Goal: Communication & Community: Participate in discussion

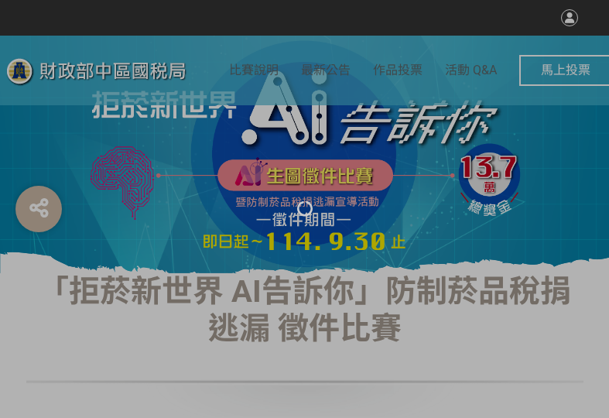
select select "vote"
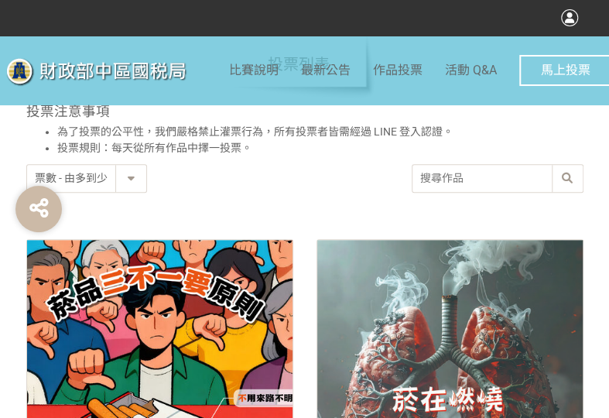
scroll to position [773, 0]
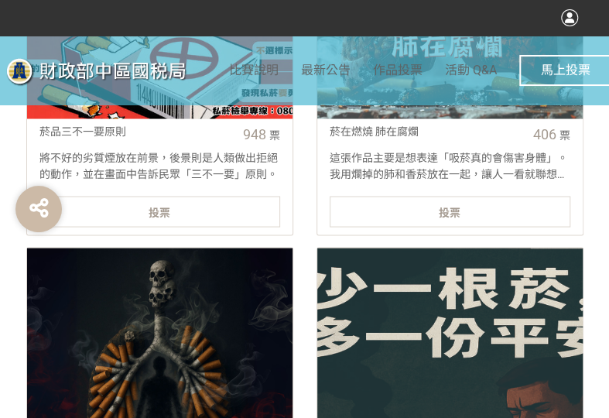
click at [181, 208] on div "投票" at bounding box center [159, 211] width 240 height 31
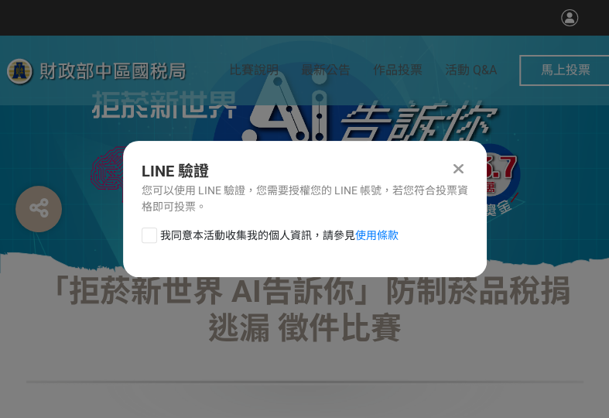
click at [151, 237] on div at bounding box center [148, 234] width 15 height 15
checkbox input "true"
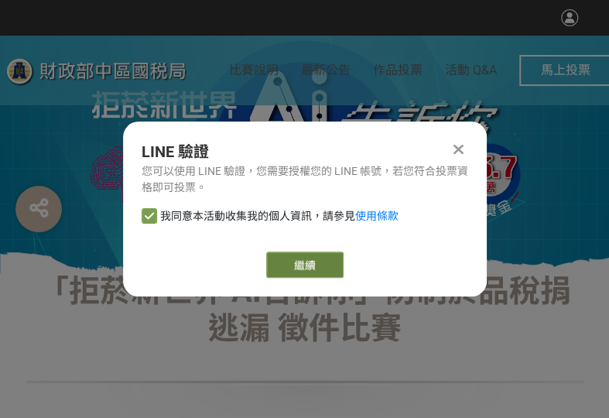
click at [332, 265] on button "繼續" at bounding box center [304, 264] width 77 height 26
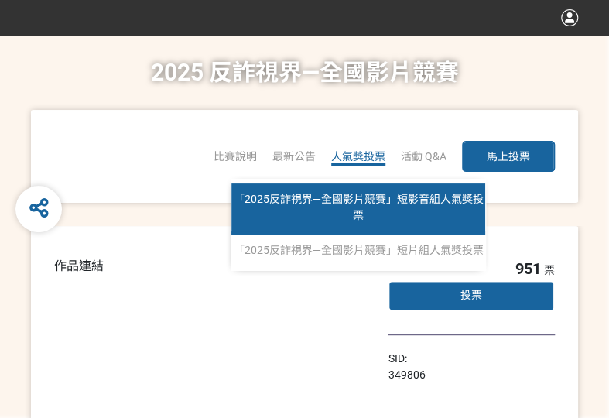
click at [352, 196] on span "「2025反詐視界—全國影片競賽」短影音組人氣獎投票" at bounding box center [359, 207] width 250 height 29
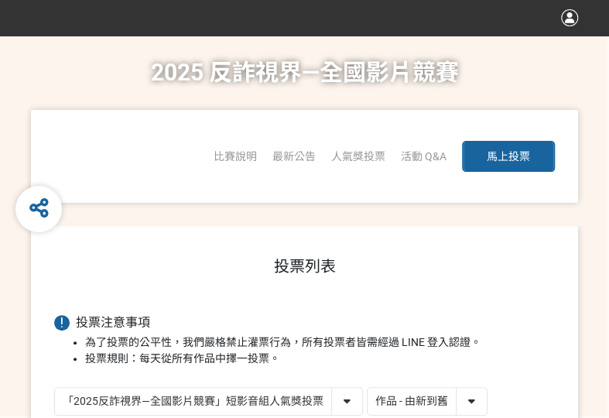
drag, startPoint x: 458, startPoint y: 404, endPoint x: 458, endPoint y: 414, distance: 9.3
click at [458, 404] on select "作品 - 由新到舊 作品 - 由舊到新 票數 - 由多到少 票數 - 由少到多" at bounding box center [426, 400] width 119 height 27
select select "vote"
click at [367, 387] on select "作品 - 由新到舊 作品 - 由舊到新 票數 - 由多到少 票數 - 由少到多" at bounding box center [426, 400] width 119 height 27
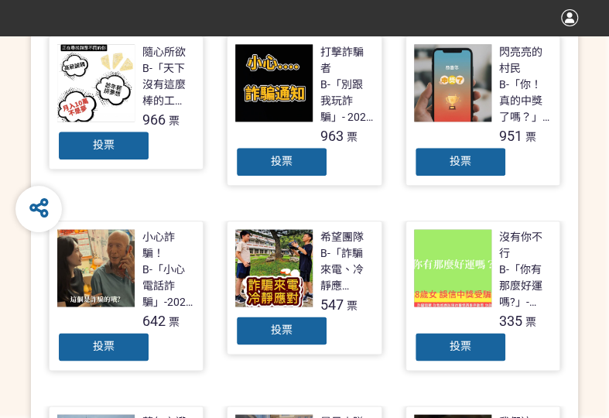
scroll to position [464, 0]
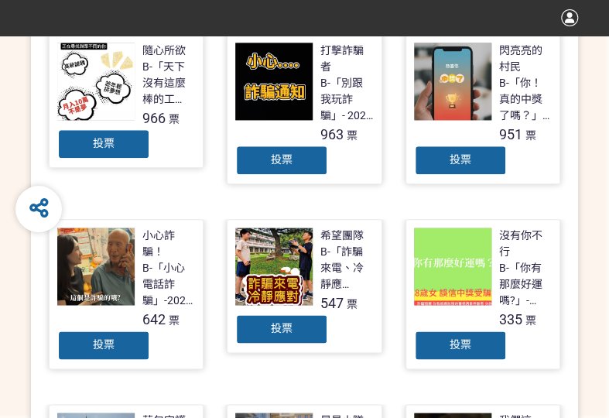
click at [459, 170] on div "投票" at bounding box center [460, 160] width 93 height 31
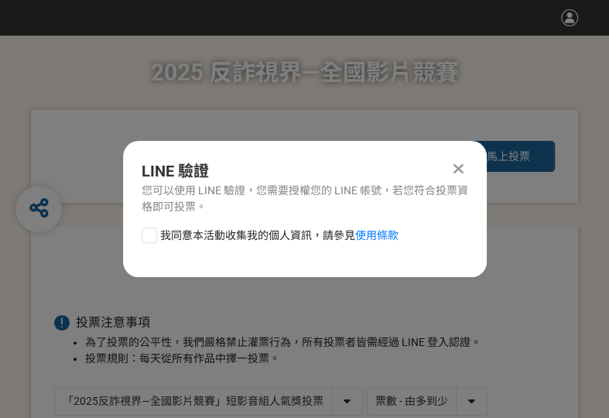
scroll to position [0, 0]
click at [147, 245] on div "我同意本活動收集我的個人資訊，請參見 使用條款" at bounding box center [304, 242] width 363 height 31
click at [148, 239] on div at bounding box center [148, 234] width 15 height 15
checkbox input "true"
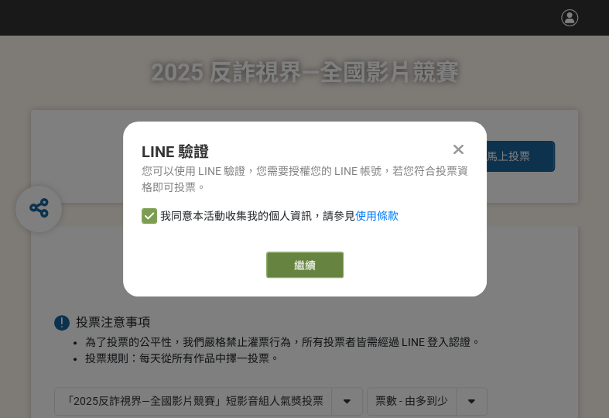
click at [280, 268] on button "繼續" at bounding box center [304, 264] width 77 height 26
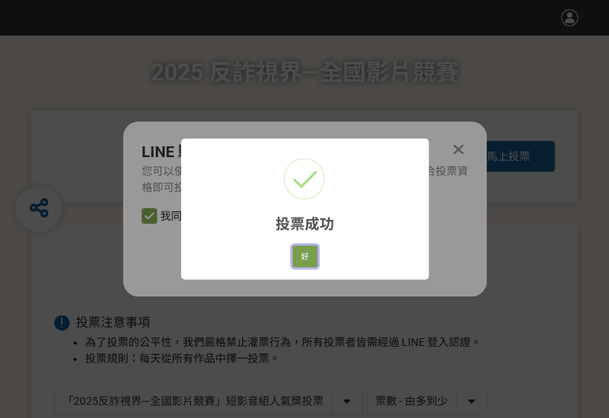
drag, startPoint x: 303, startPoint y: 256, endPoint x: 4, endPoint y: 265, distance: 299.4
click at [303, 256] on button "好" at bounding box center [304, 256] width 25 height 22
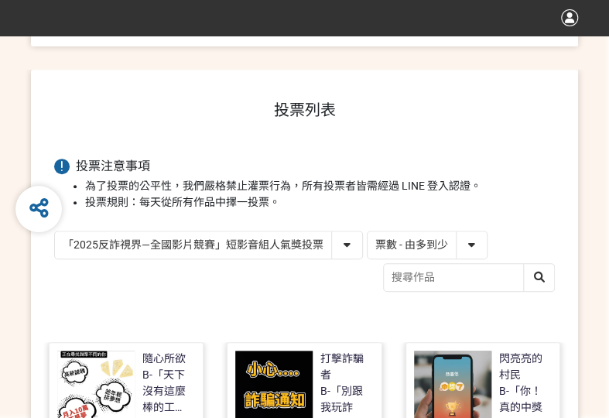
scroll to position [302, 0]
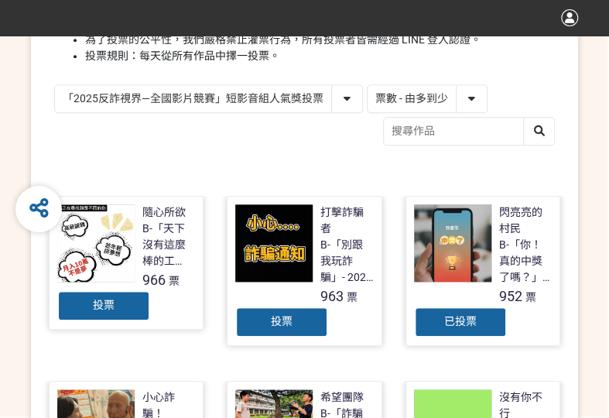
click at [213, 104] on select "「2025反詐視界—全國影片競賽」短影音組人氣獎投票 「2025反詐視界—全國影片競賽」短片組人氣獎投票" at bounding box center [208, 98] width 307 height 27
select select "13146"
click at [55, 85] on select "「2025反詐視界—全國影片競賽」短影音組人氣獎投票 「2025反詐視界—全國影片競賽」短片組人氣獎投票" at bounding box center [208, 98] width 307 height 27
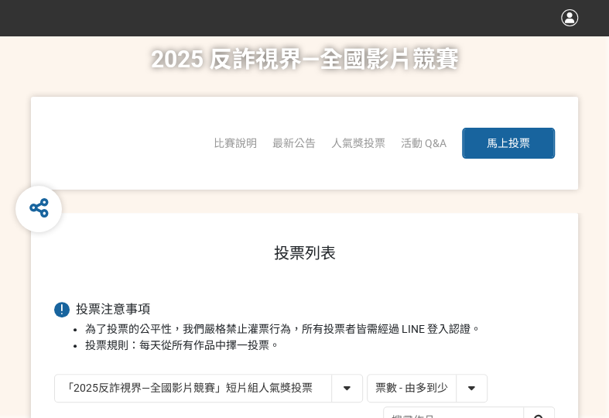
scroll to position [309, 0]
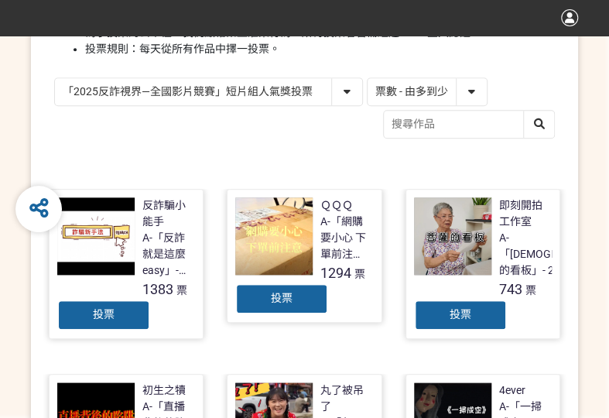
click at [264, 295] on div "投票" at bounding box center [281, 298] width 93 height 31
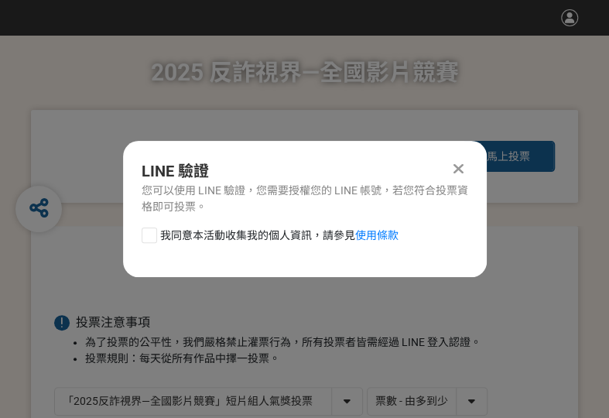
scroll to position [0, 0]
click at [150, 240] on div at bounding box center [148, 234] width 15 height 15
checkbox input "true"
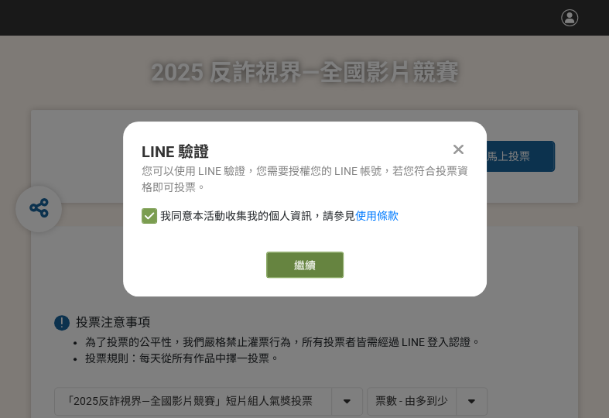
click at [312, 267] on button "繼續" at bounding box center [304, 264] width 77 height 26
